Goal: Contribute content

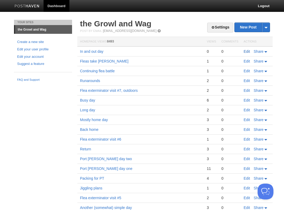
click at [245, 49] on link "Edit" at bounding box center [247, 51] width 6 height 4
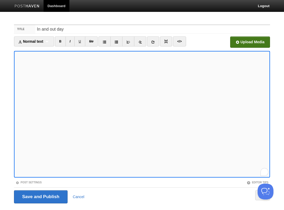
click at [247, 37] on input "file" at bounding box center [91, 43] width 400 height 27
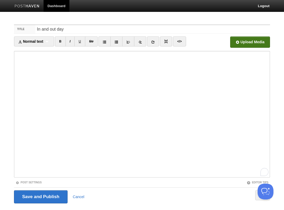
click at [246, 38] on input "file" at bounding box center [91, 43] width 400 height 27
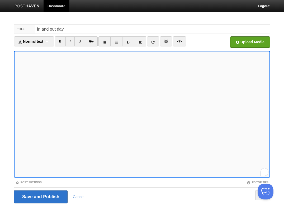
click at [247, 51] on iframe at bounding box center [142, 114] width 256 height 127
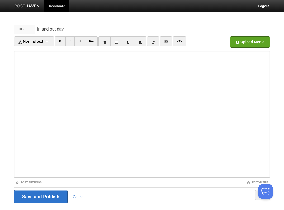
click at [77, 4] on nav "Dashboard Logout" at bounding box center [142, 6] width 264 height 12
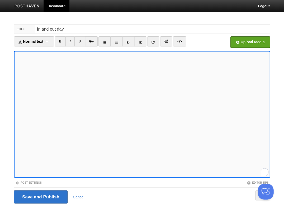
scroll to position [13, 0]
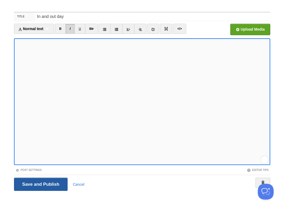
click at [40, 183] on input "Save and Publish" at bounding box center [41, 184] width 54 height 13
